Goal: Task Accomplishment & Management: Manage account settings

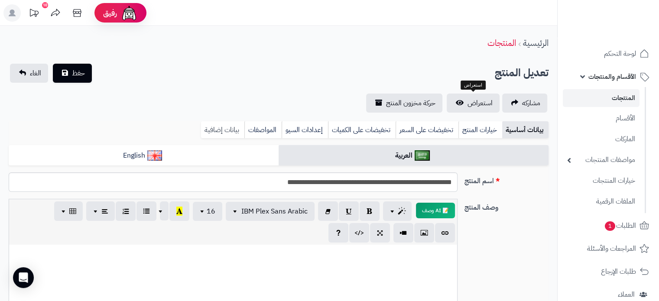
scroll to position [385, 0]
click at [77, 72] on span "حفظ" at bounding box center [78, 73] width 13 height 10
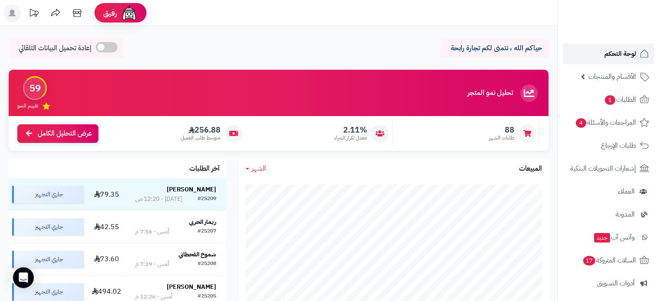
click at [613, 49] on span "لوحة التحكم" at bounding box center [621, 54] width 32 height 12
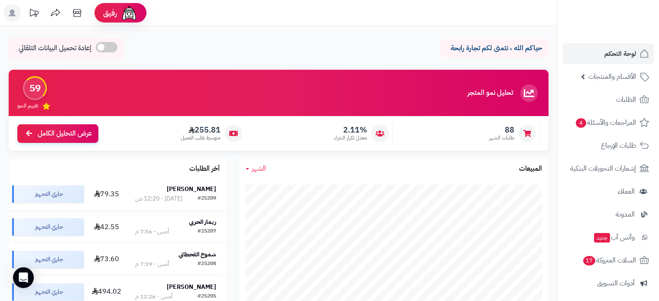
click at [201, 193] on strong "[PERSON_NAME]" at bounding box center [191, 189] width 49 height 9
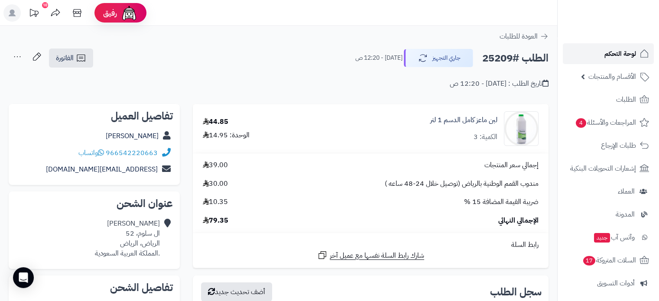
click at [625, 51] on span "لوحة التحكم" at bounding box center [621, 54] width 32 height 12
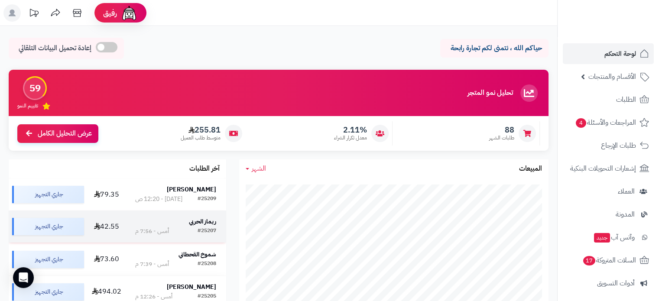
click at [203, 226] on strong "ريماز الحربي" at bounding box center [202, 221] width 27 height 9
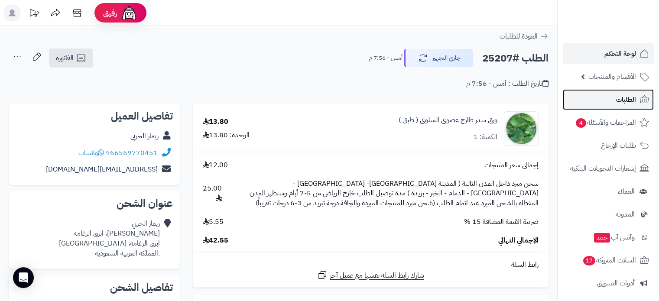
click at [624, 100] on span "الطلبات" at bounding box center [626, 100] width 20 height 12
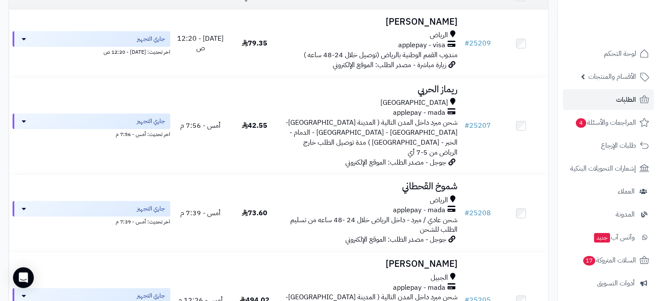
scroll to position [130, 0]
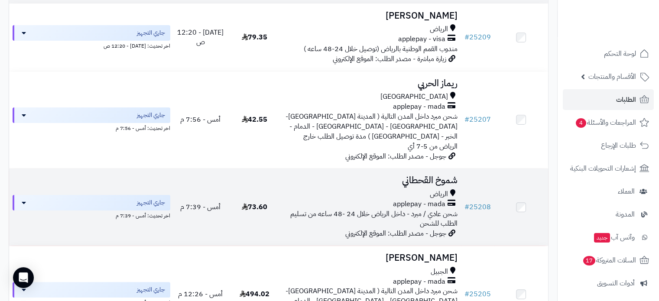
click at [437, 176] on h3 "شموخ القحطاني" at bounding box center [371, 181] width 172 height 10
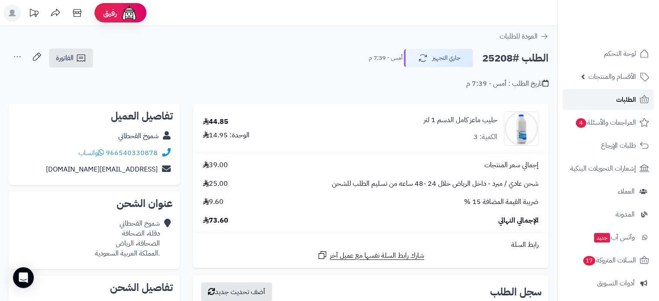
click at [620, 100] on span "الطلبات" at bounding box center [626, 100] width 20 height 12
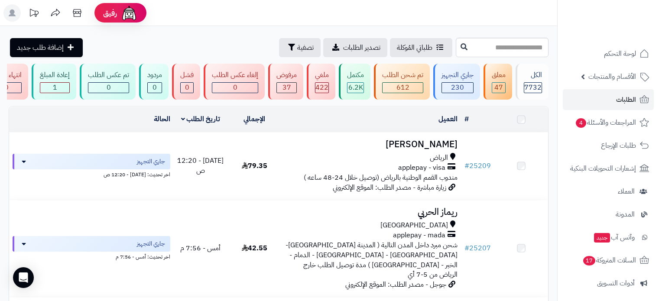
scroll to position [217, 0]
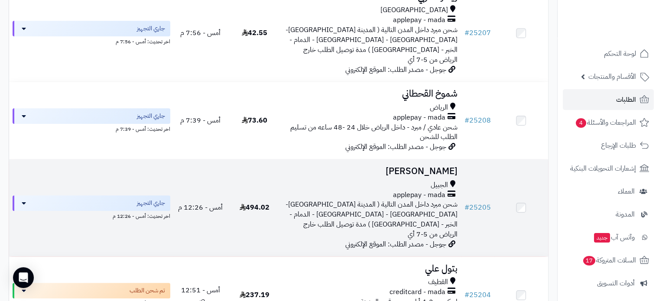
click at [423, 166] on h3 "[PERSON_NAME]" at bounding box center [371, 171] width 172 height 10
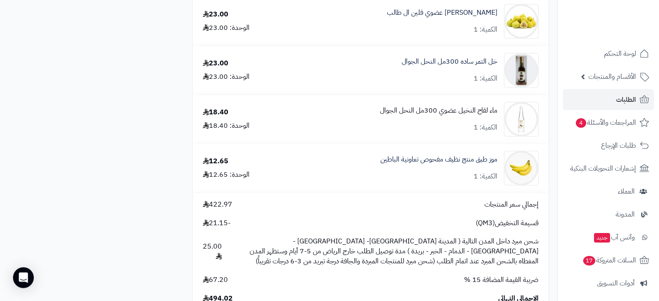
scroll to position [997, 0]
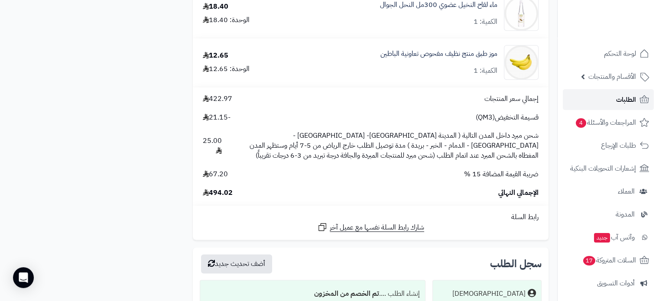
click at [628, 96] on span "الطلبات" at bounding box center [626, 100] width 20 height 12
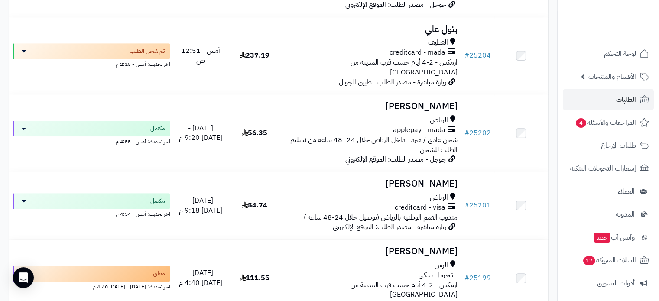
scroll to position [347, 0]
